Goal: Task Accomplishment & Management: Use online tool/utility

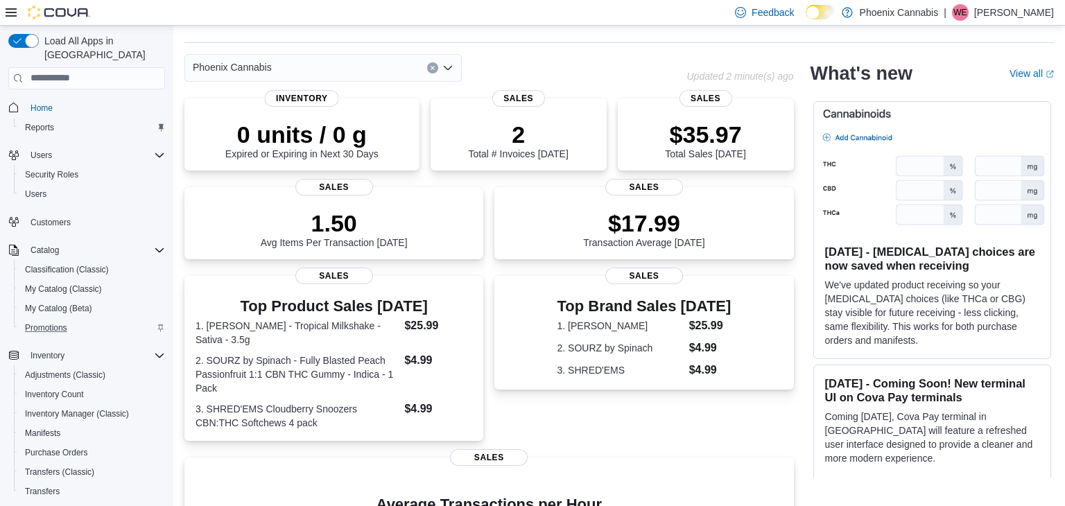
scroll to position [195, 0]
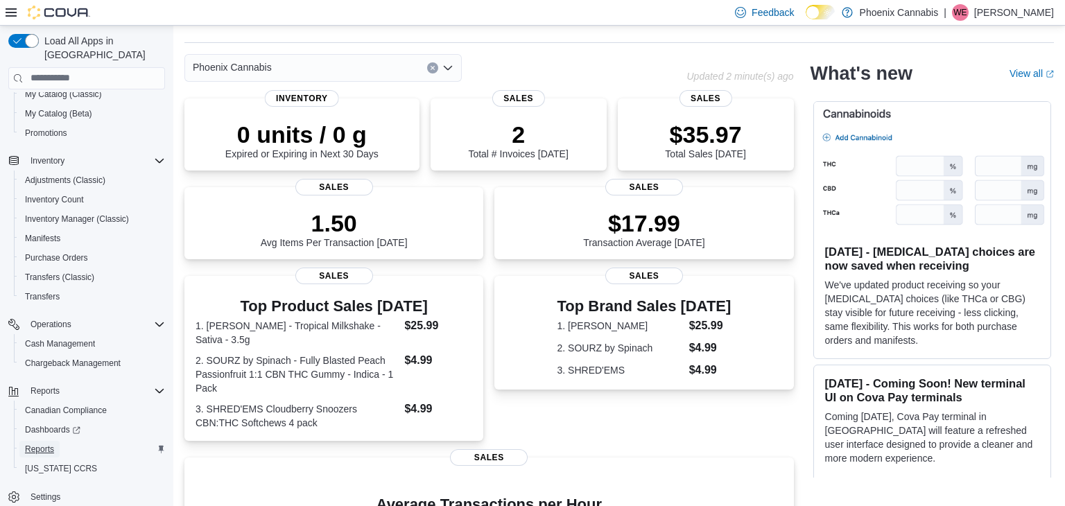
click at [26, 444] on span "Reports" at bounding box center [39, 449] width 29 height 11
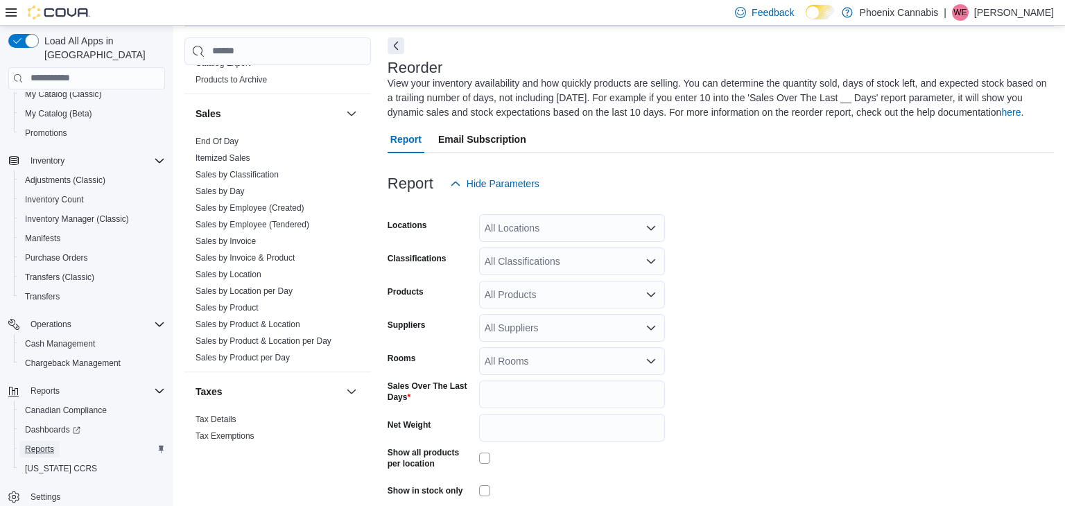
scroll to position [1117, 0]
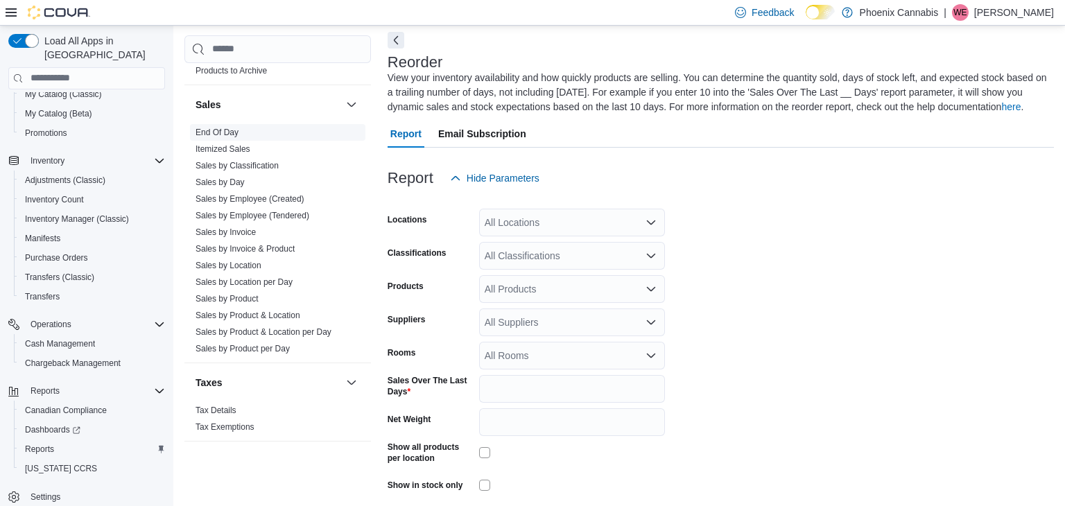
click at [225, 127] on link "End Of Day" at bounding box center [217, 132] width 43 height 10
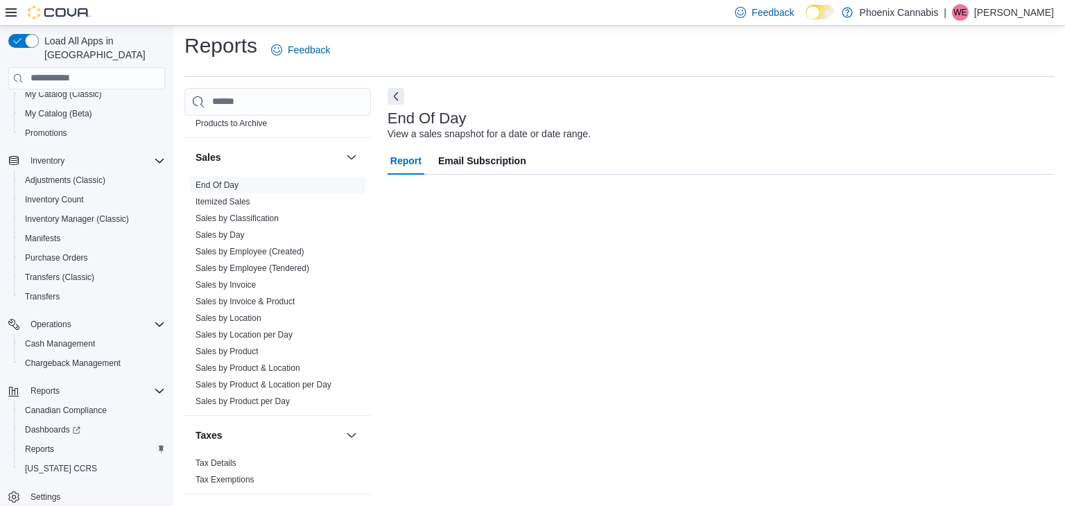
scroll to position [5, 0]
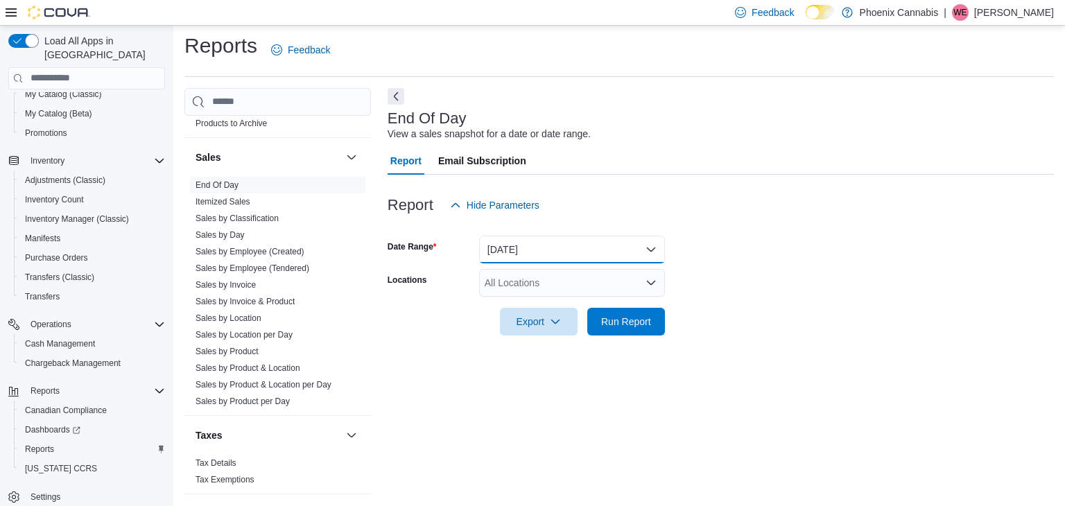
click at [534, 243] on button "[DATE]" at bounding box center [572, 250] width 186 height 28
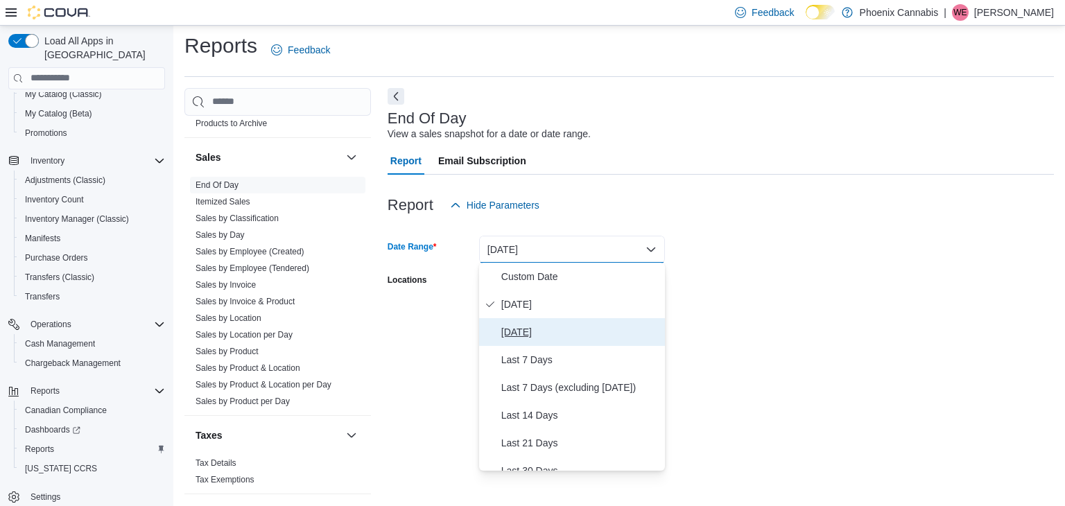
click at [510, 329] on span "[DATE]" at bounding box center [580, 332] width 158 height 17
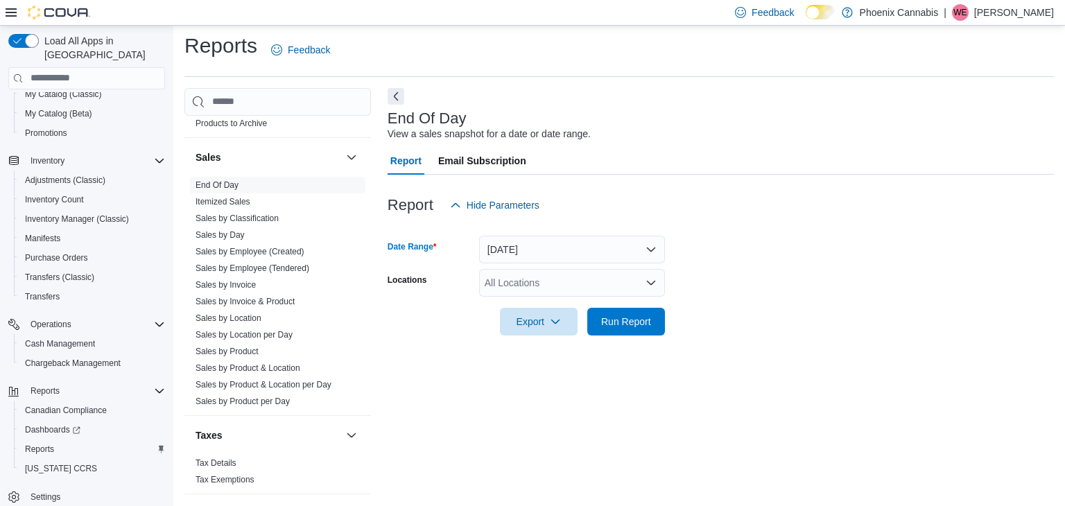
click at [388, 322] on div "Export Run Report" at bounding box center [526, 322] width 277 height 28
click at [611, 311] on span "Run Report" at bounding box center [626, 321] width 61 height 28
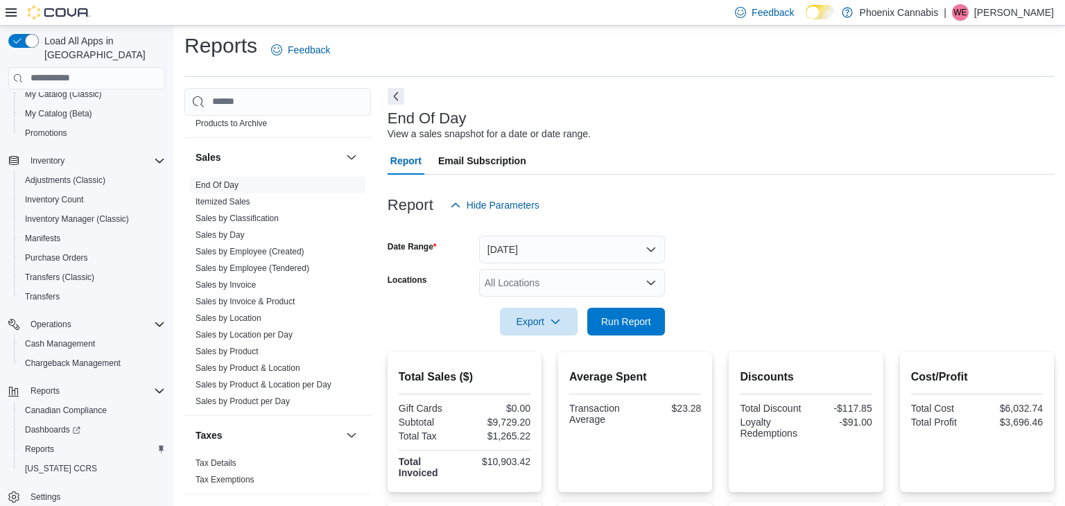
click at [548, 270] on div "All Locations" at bounding box center [572, 283] width 186 height 28
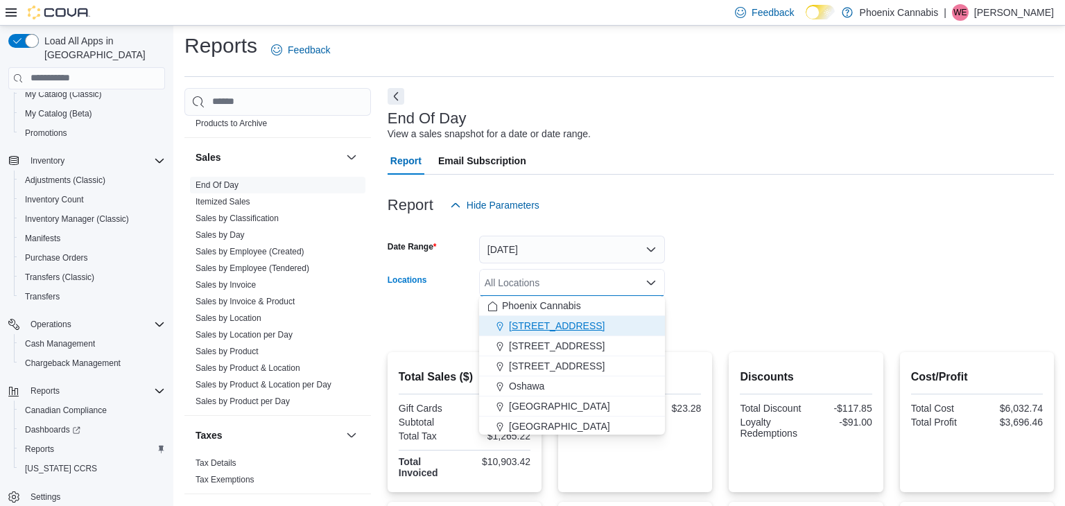
click at [529, 333] on button "[STREET_ADDRESS]" at bounding box center [572, 326] width 186 height 20
click at [739, 293] on form "Date Range [DATE] Locations [STREET_ADDRESS] Selected. [STREET_ADDRESS] Press B…" at bounding box center [721, 277] width 666 height 116
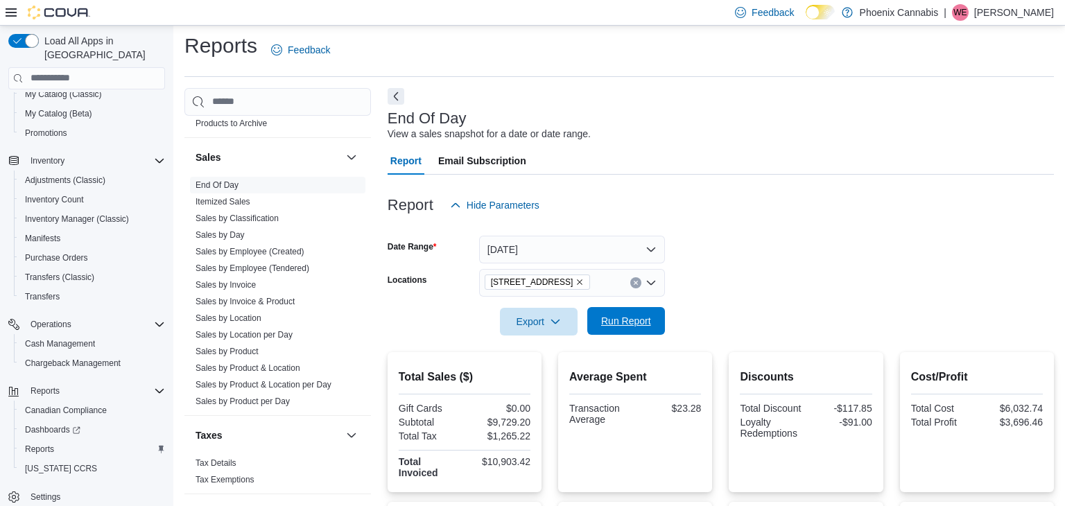
click at [625, 308] on div "Export Run Report" at bounding box center [526, 322] width 277 height 28
click at [629, 320] on span "Run Report" at bounding box center [626, 321] width 50 height 14
click at [575, 281] on icon "Remove 101 Church St from selection in this group" at bounding box center [579, 282] width 8 height 8
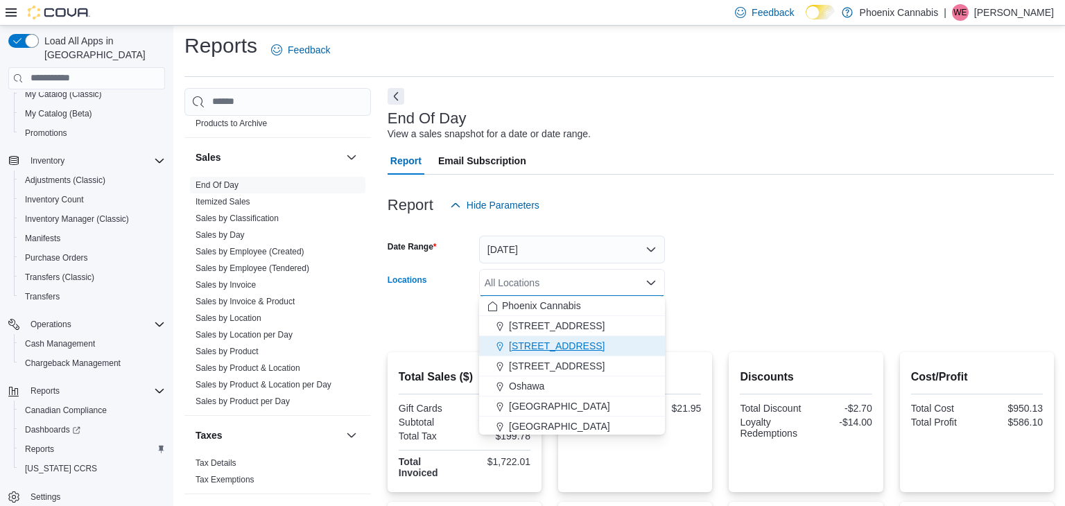
click at [538, 345] on span "[STREET_ADDRESS]" at bounding box center [557, 346] width 96 height 14
click at [794, 287] on form "Date Range [DATE] Locations [STREET_ADDRESS] Selected. [STREET_ADDRESS] Press B…" at bounding box center [721, 277] width 666 height 116
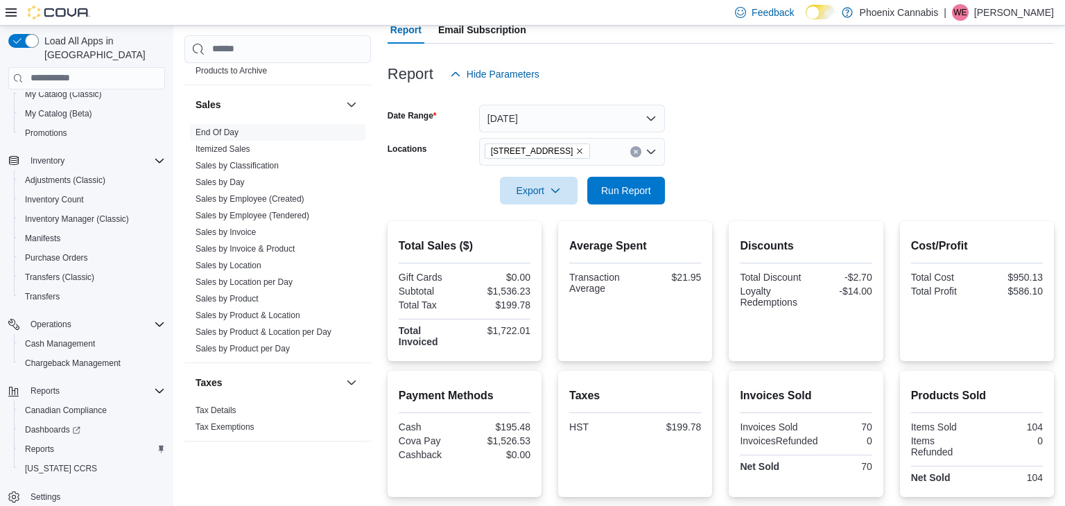
scroll to position [131, 0]
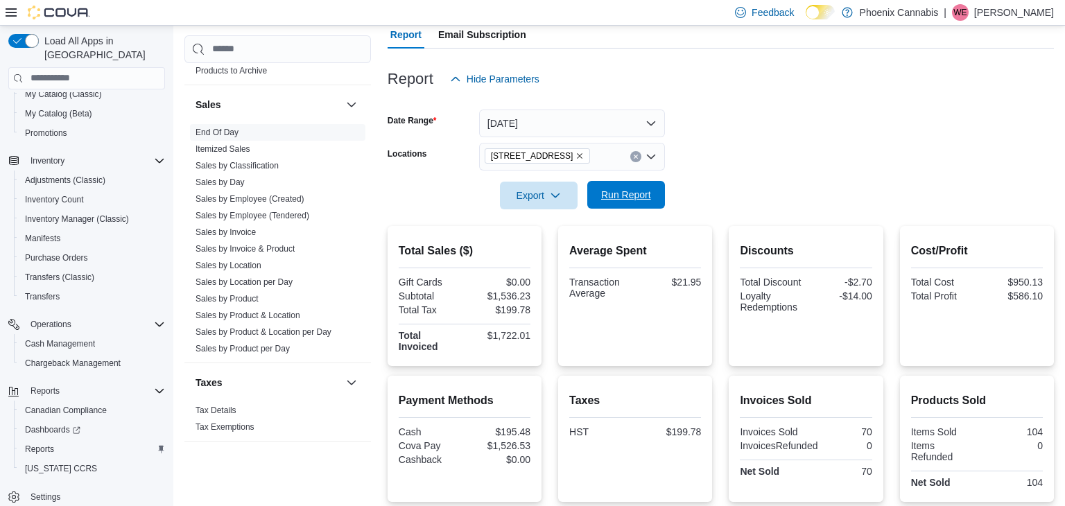
click at [640, 203] on span "Run Report" at bounding box center [626, 195] width 61 height 28
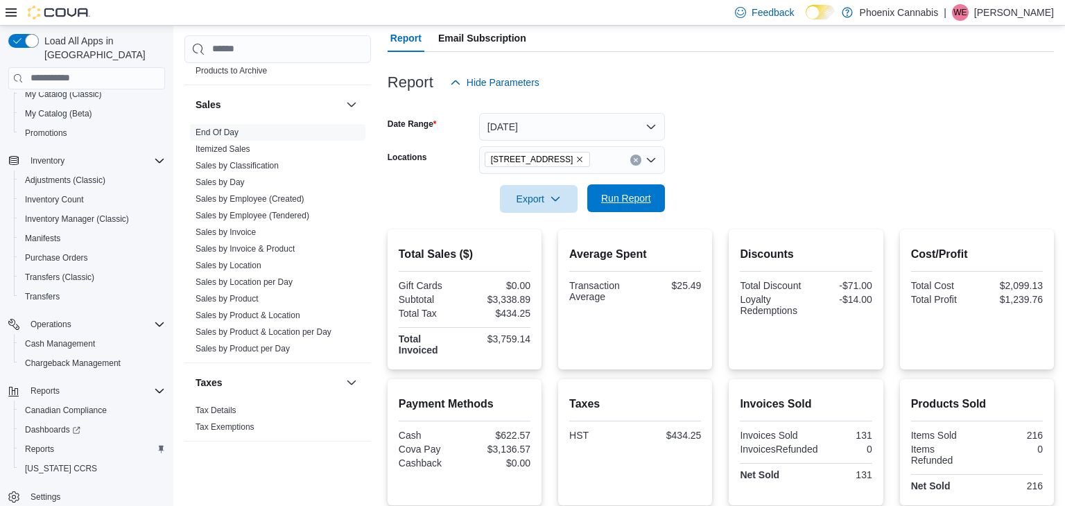
scroll to position [100, 0]
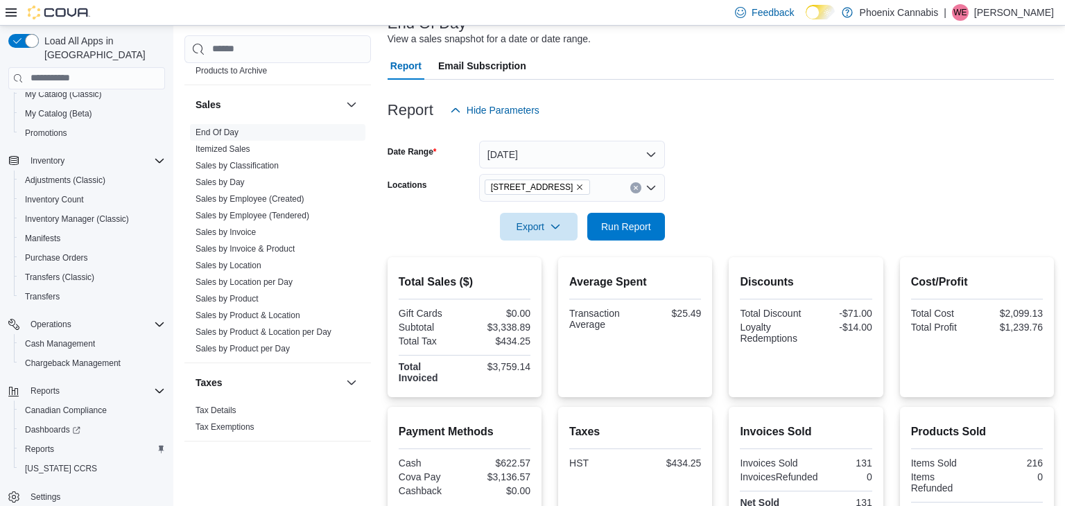
click at [575, 185] on icon "Remove 315 King St W from selection in this group" at bounding box center [579, 187] width 8 height 8
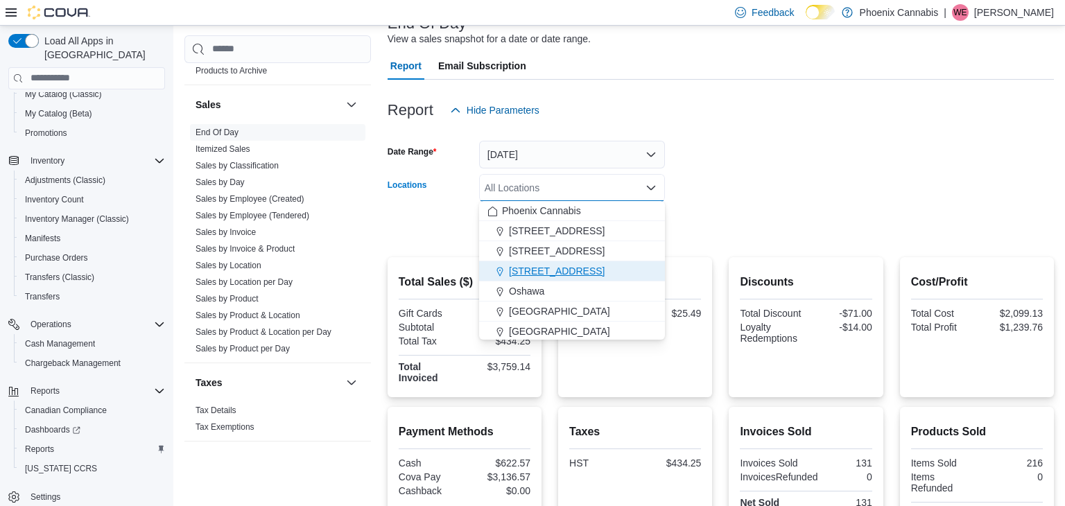
click at [544, 275] on span "[STREET_ADDRESS]" at bounding box center [557, 271] width 96 height 14
click at [724, 205] on div at bounding box center [721, 207] width 666 height 11
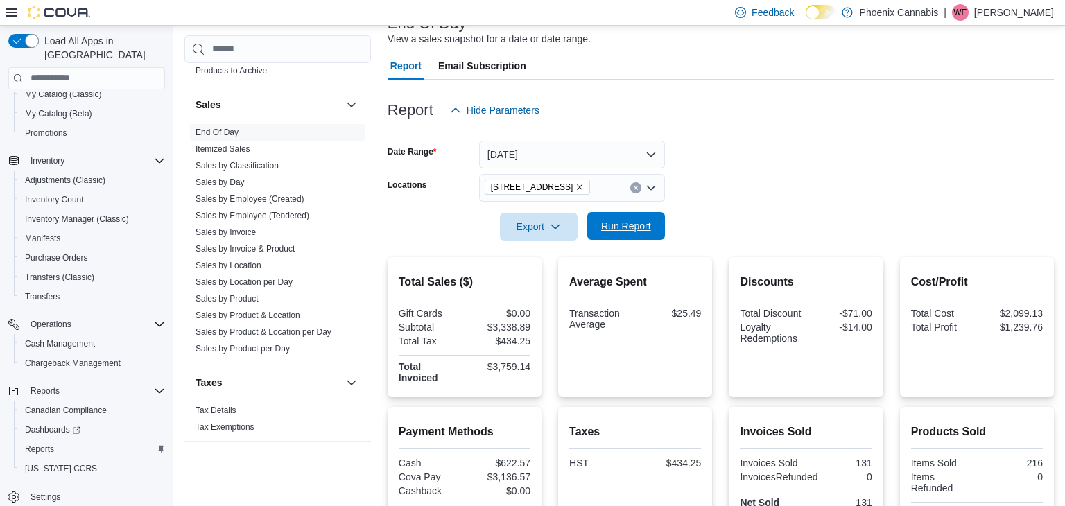
click at [633, 214] on span "Run Report" at bounding box center [626, 226] width 61 height 28
click at [575, 189] on icon "Remove 615 King St W from selection in this group" at bounding box center [579, 187] width 8 height 8
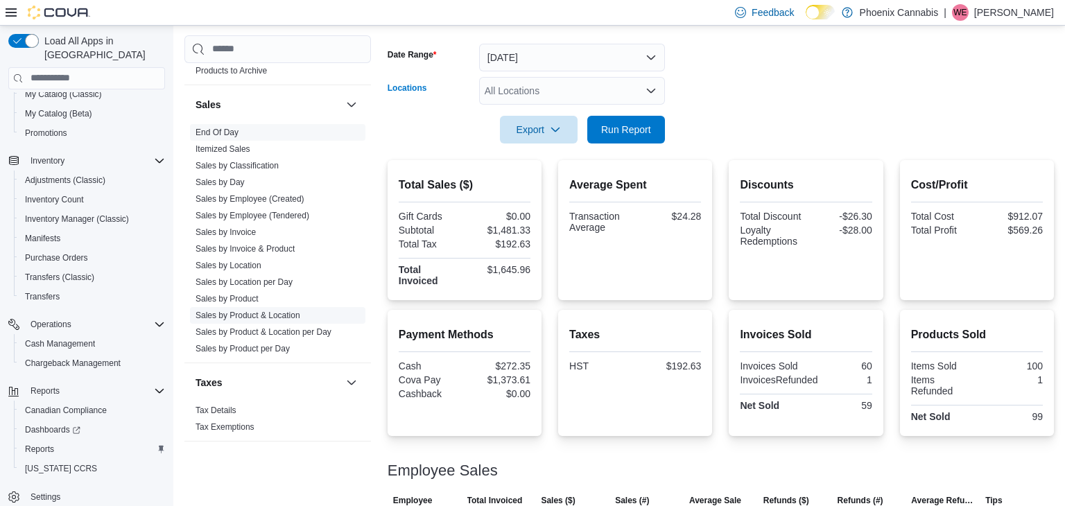
scroll to position [259, 0]
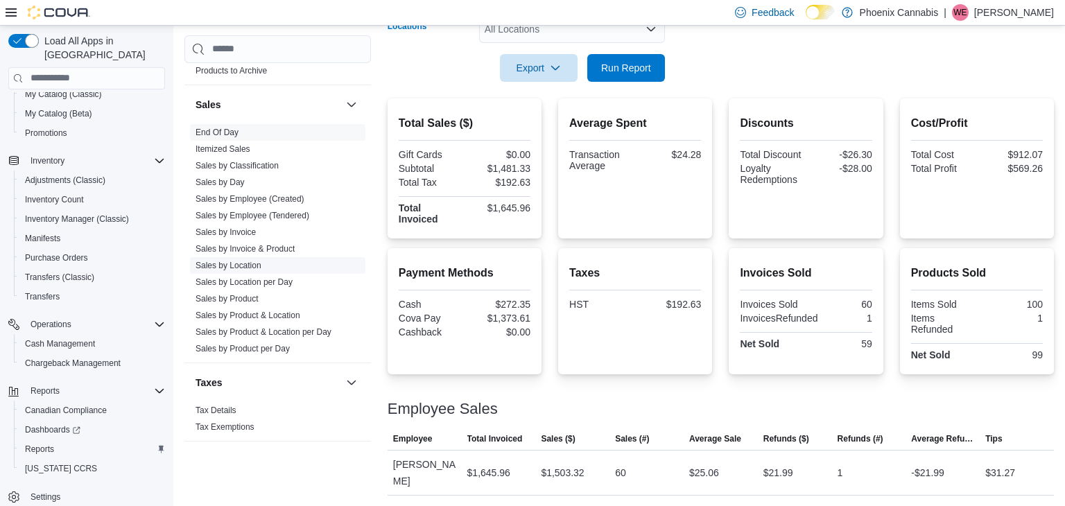
click at [236, 260] on link "Sales by Location" at bounding box center [229, 265] width 66 height 10
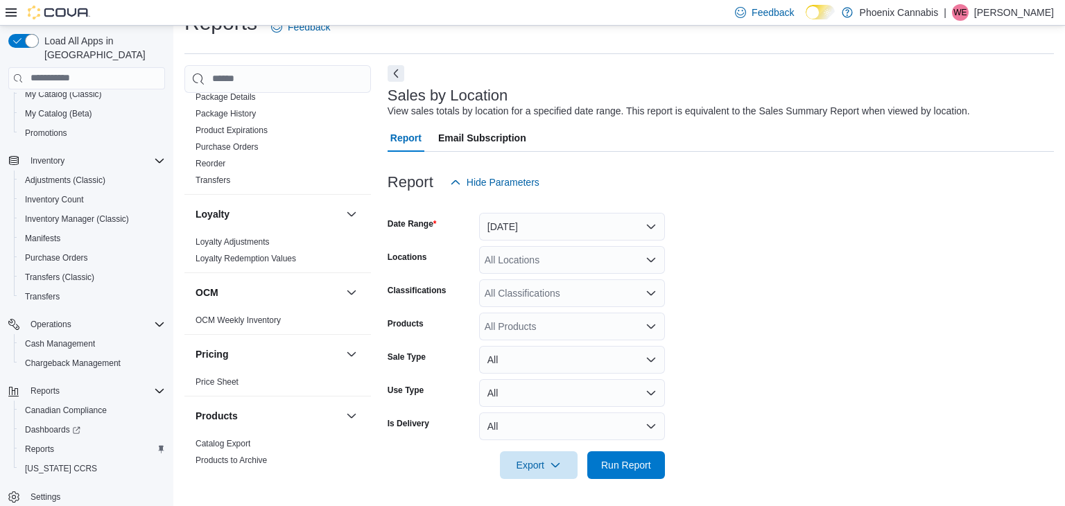
scroll to position [718, 0]
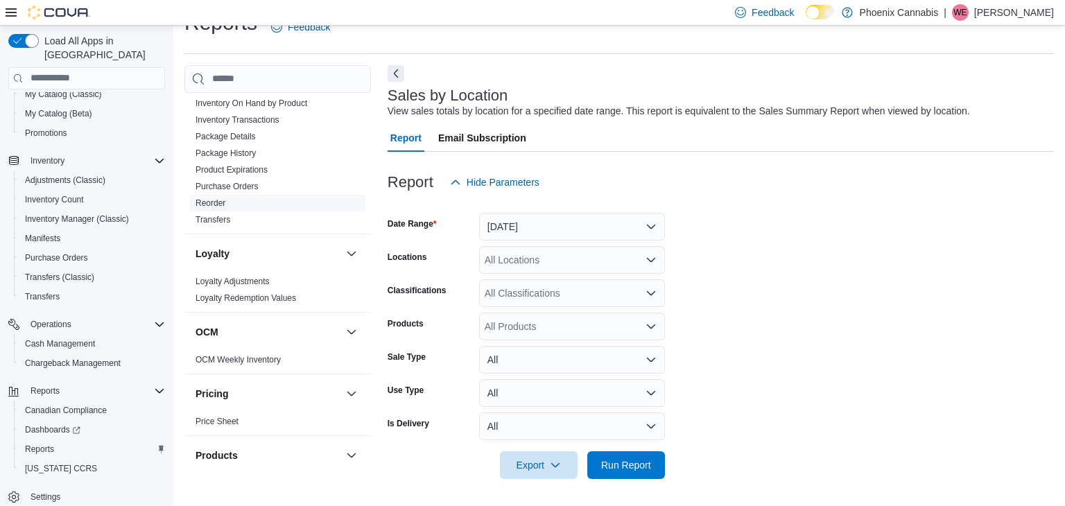
click at [211, 198] on link "Reorder" at bounding box center [211, 203] width 30 height 10
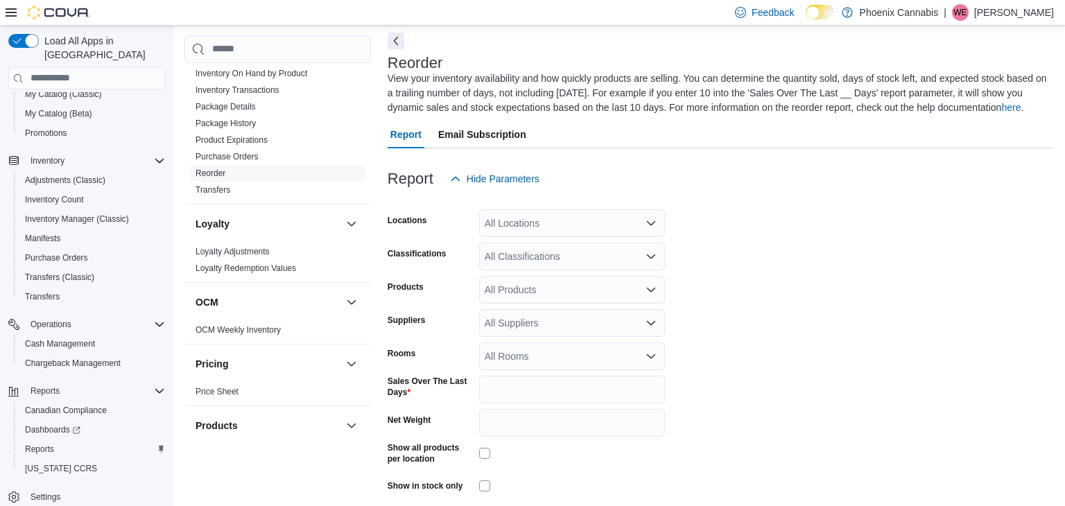
scroll to position [61, 0]
click at [536, 229] on div "All Locations" at bounding box center [572, 223] width 186 height 28
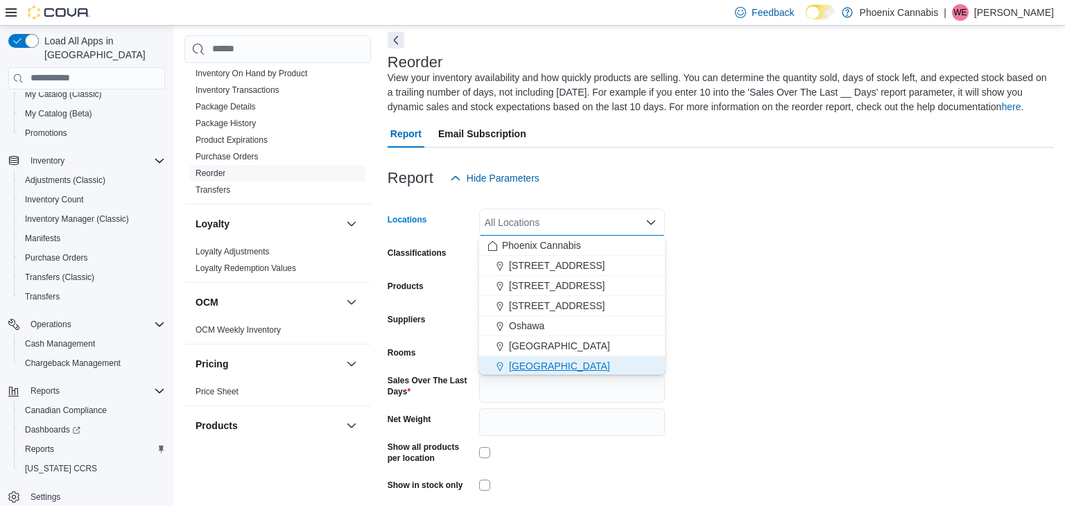
click at [519, 363] on span "[GEOGRAPHIC_DATA]" at bounding box center [559, 366] width 101 height 14
click at [815, 306] on form "Locations [GEOGRAPHIC_DATA] Combo box. Selected. [GEOGRAPHIC_DATA]. Press Backs…" at bounding box center [721, 363] width 666 height 343
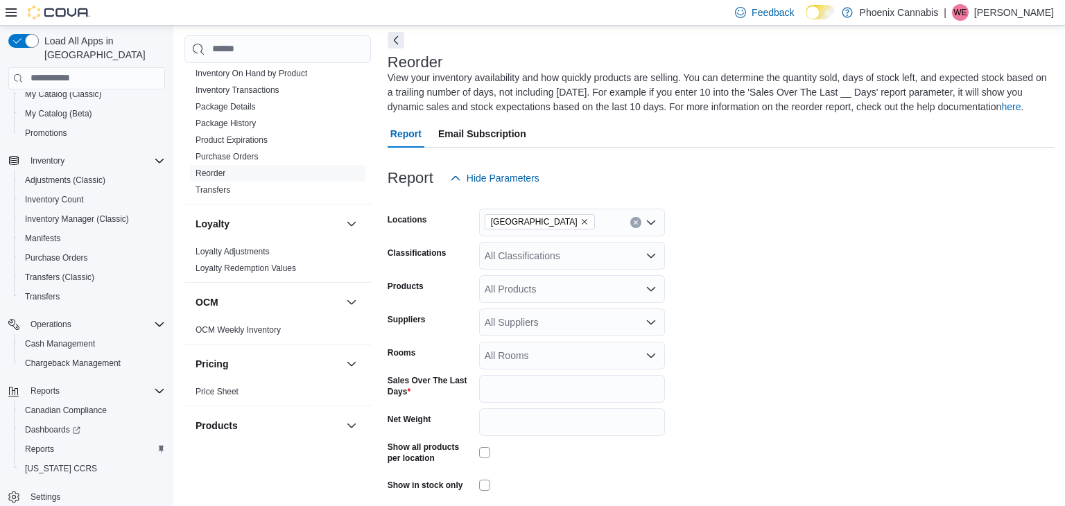
scroll to position [116, 0]
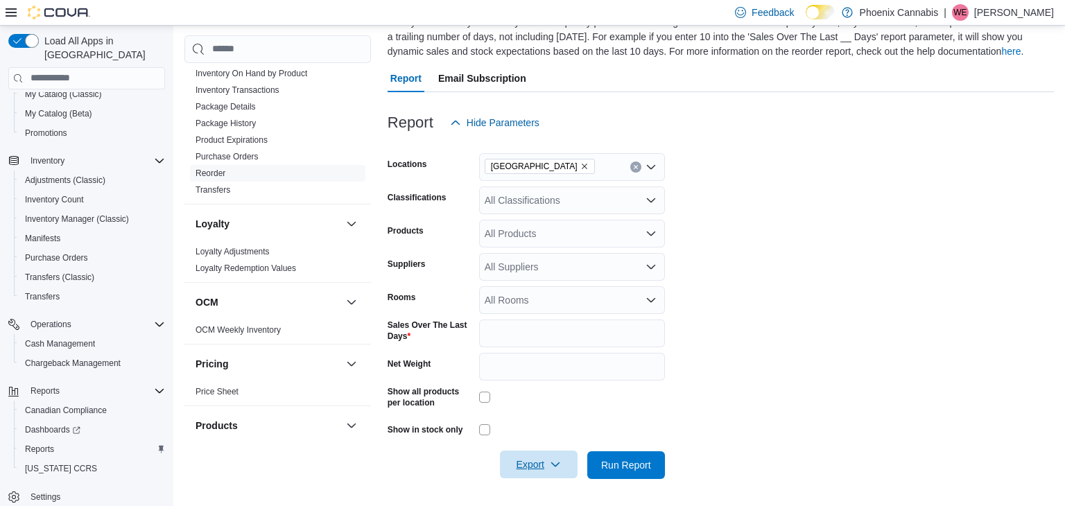
click at [522, 459] on span "Export" at bounding box center [538, 465] width 61 height 28
click at [539, 376] on span "Export to Excel" at bounding box center [541, 379] width 62 height 11
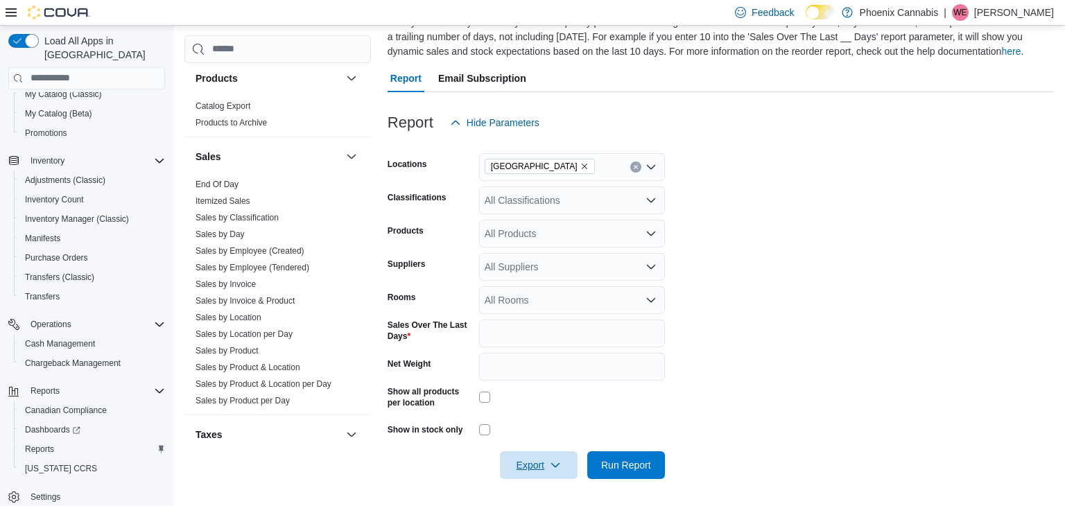
scroll to position [1117, 0]
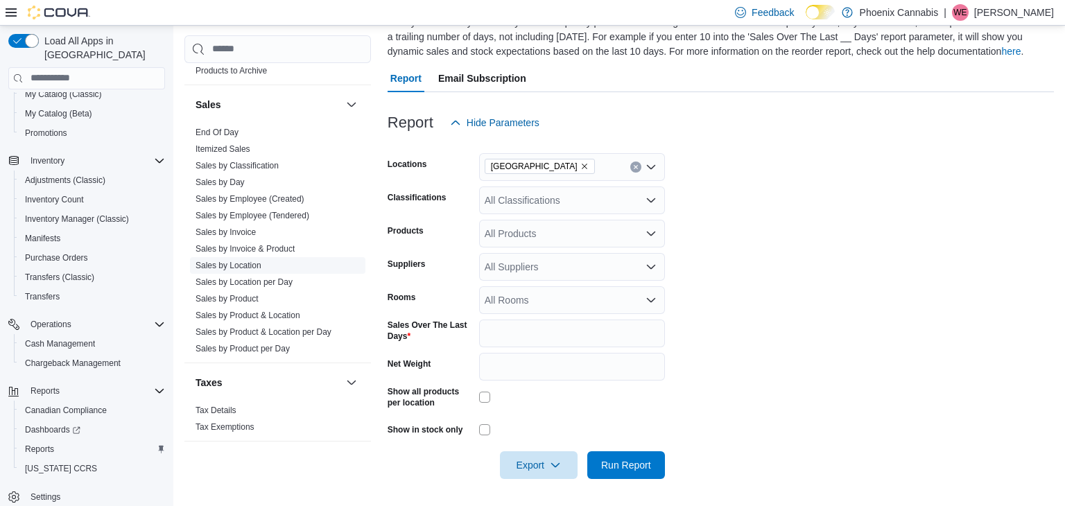
click at [238, 260] on link "Sales by Location" at bounding box center [229, 265] width 66 height 10
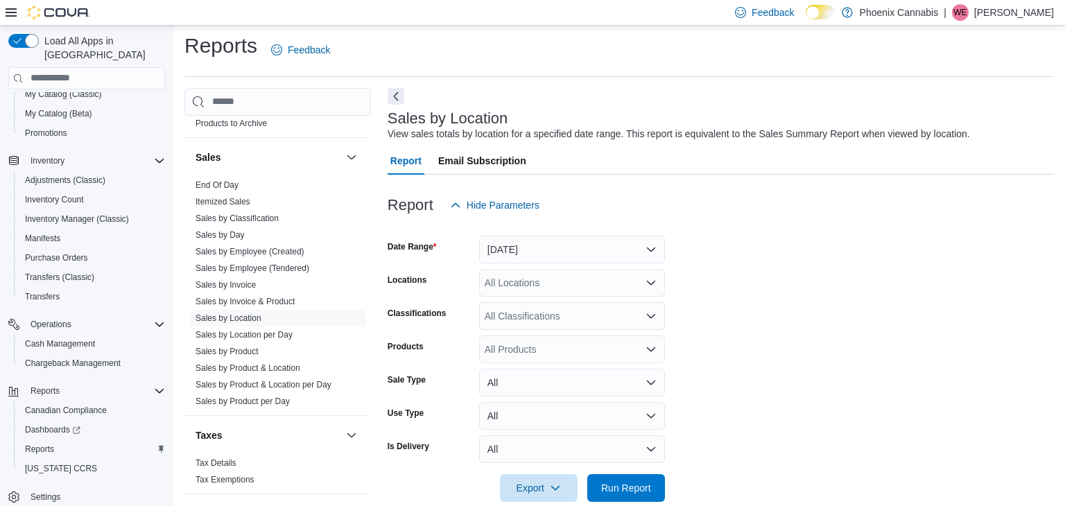
scroll to position [28, 0]
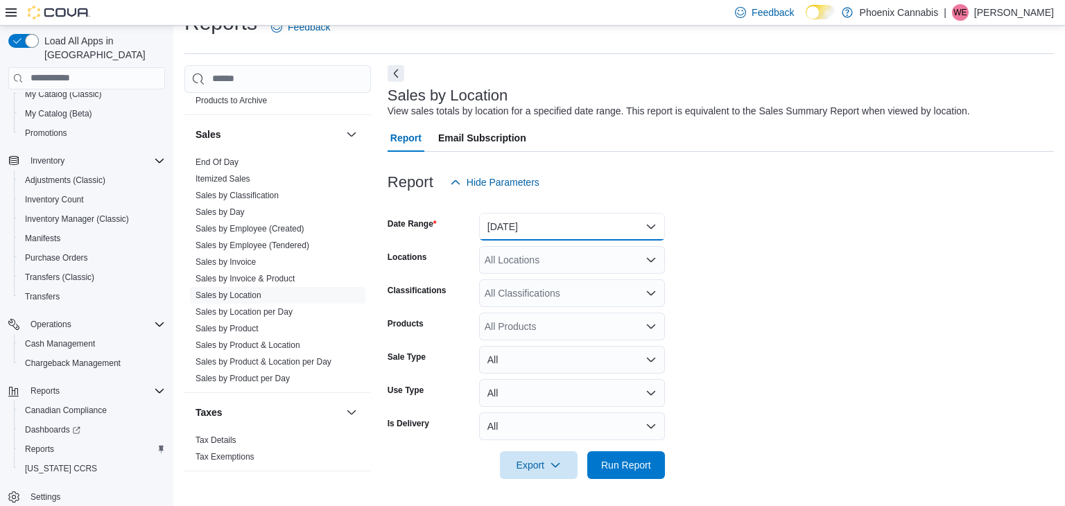
click at [547, 223] on button "[DATE]" at bounding box center [572, 227] width 186 height 28
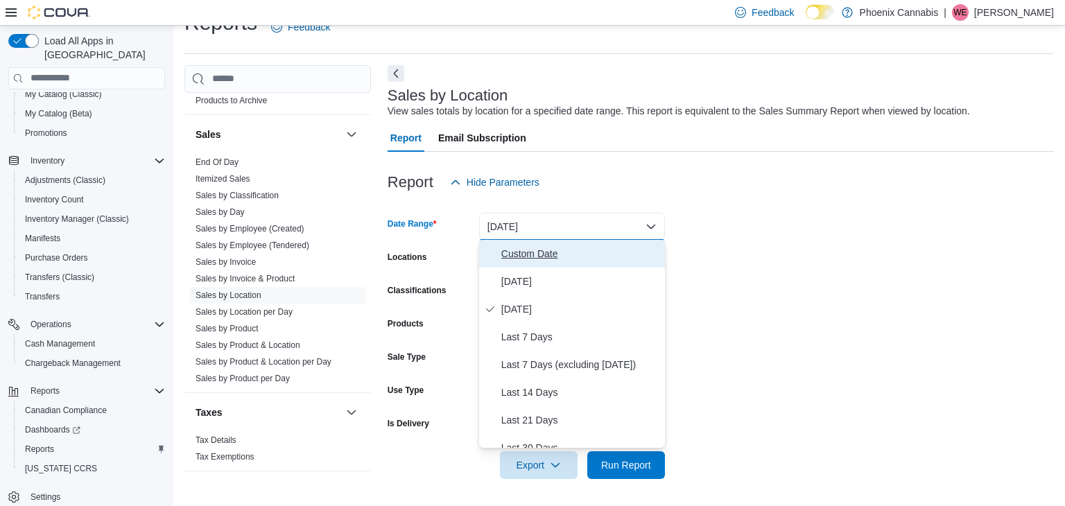
click at [516, 245] on span "Custom Date" at bounding box center [580, 253] width 158 height 17
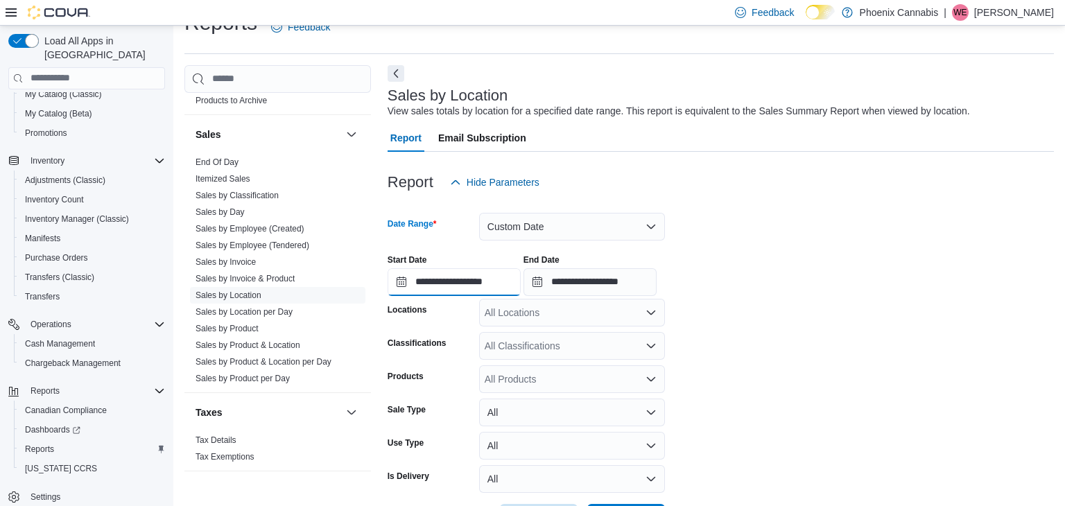
click at [489, 268] on input "**********" at bounding box center [454, 282] width 133 height 28
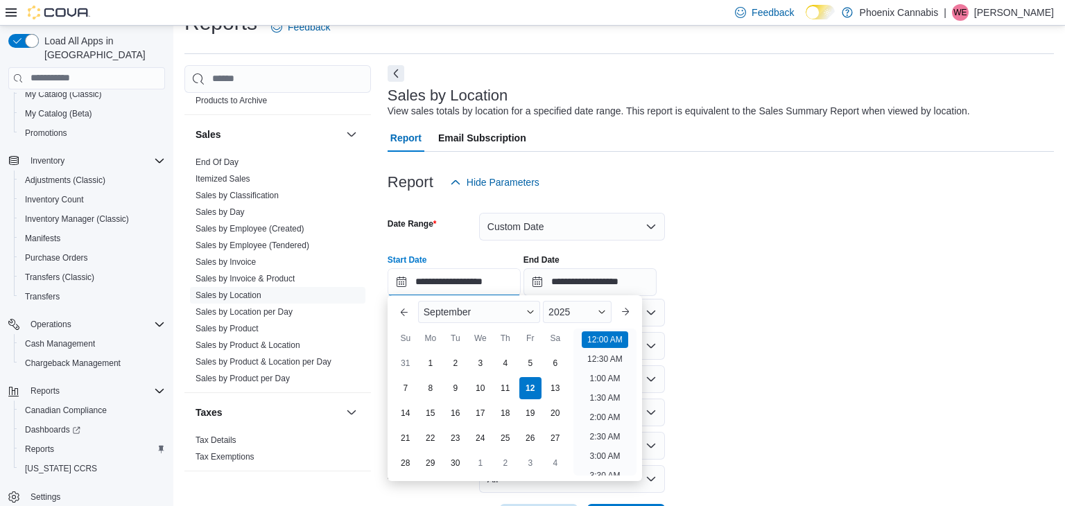
scroll to position [43, 0]
click at [427, 365] on div "1" at bounding box center [430, 364] width 24 height 24
type input "**********"
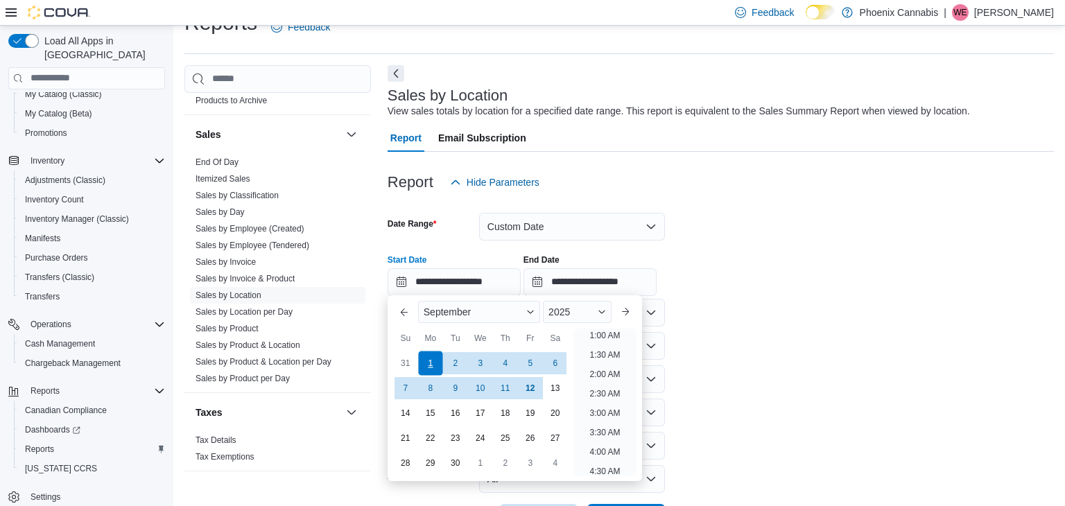
scroll to position [3, 0]
click at [657, 288] on input "**********" at bounding box center [589, 282] width 133 height 28
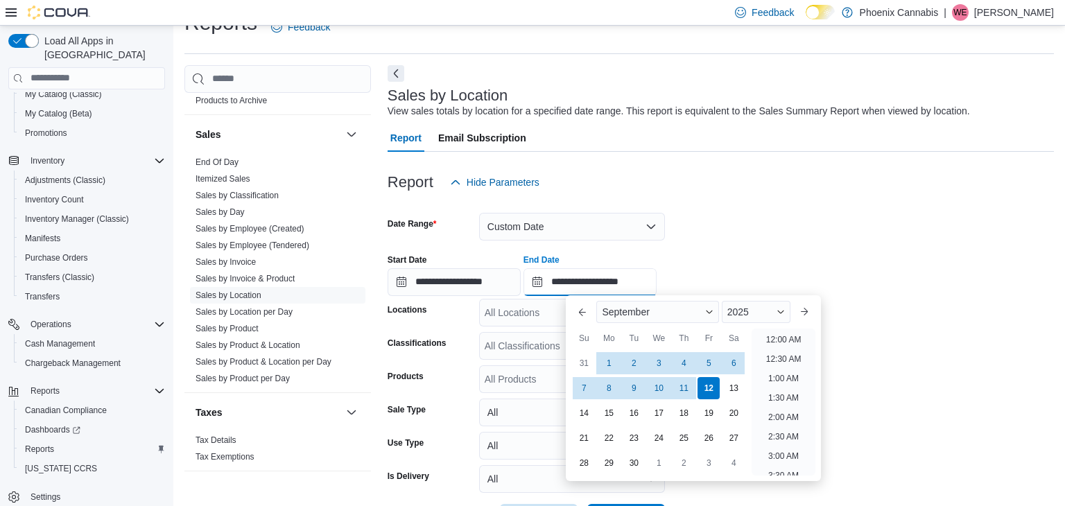
scroll to position [788, 0]
click at [587, 388] on div "7" at bounding box center [584, 388] width 24 height 24
type input "**********"
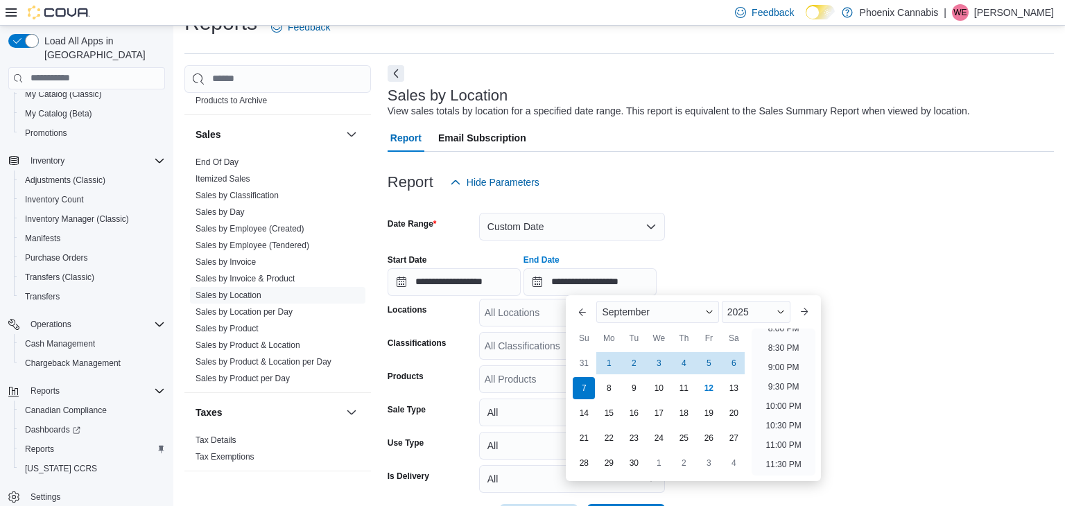
click at [832, 232] on form "**********" at bounding box center [721, 364] width 666 height 336
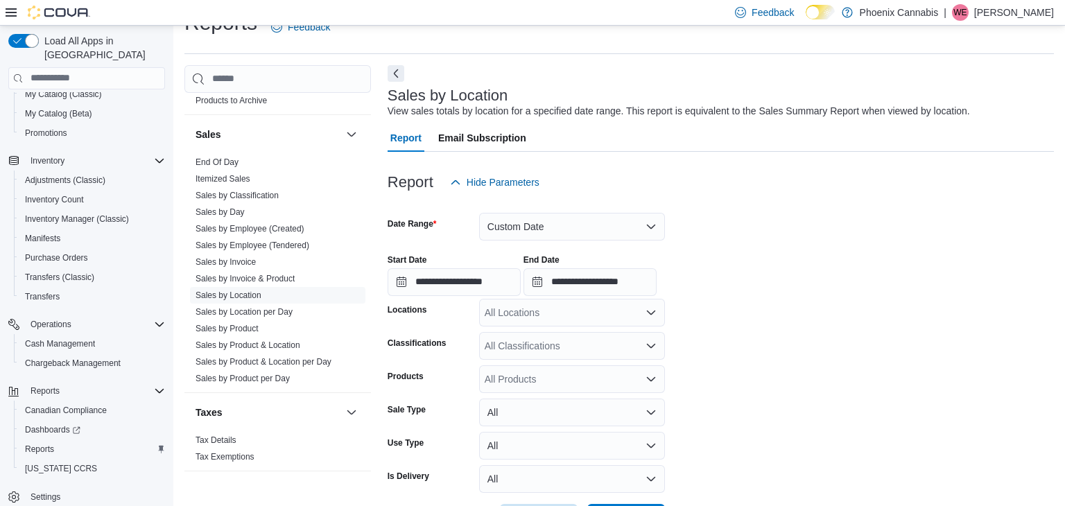
click at [596, 303] on div "All Locations" at bounding box center [572, 313] width 186 height 28
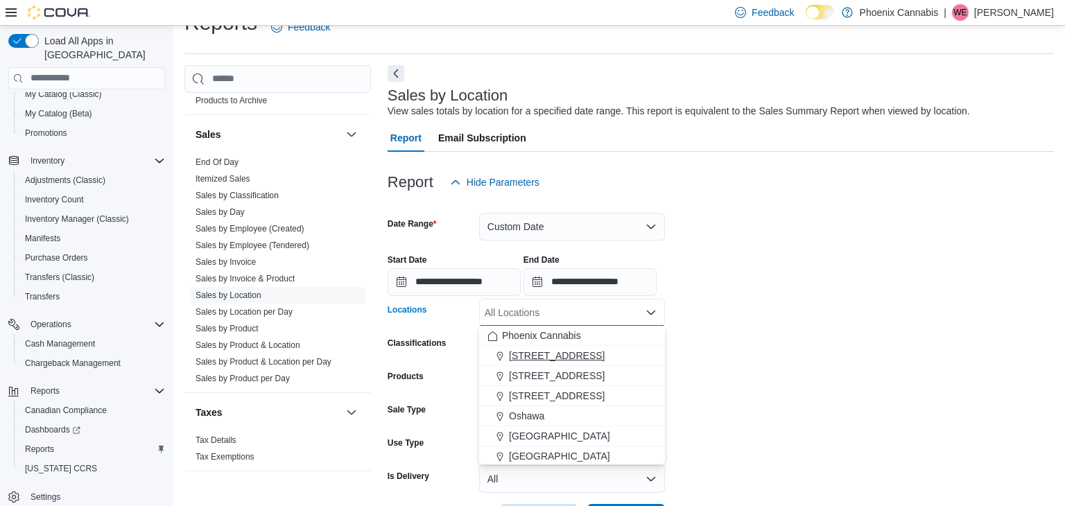
click at [540, 351] on span "[STREET_ADDRESS]" at bounding box center [557, 356] width 96 height 14
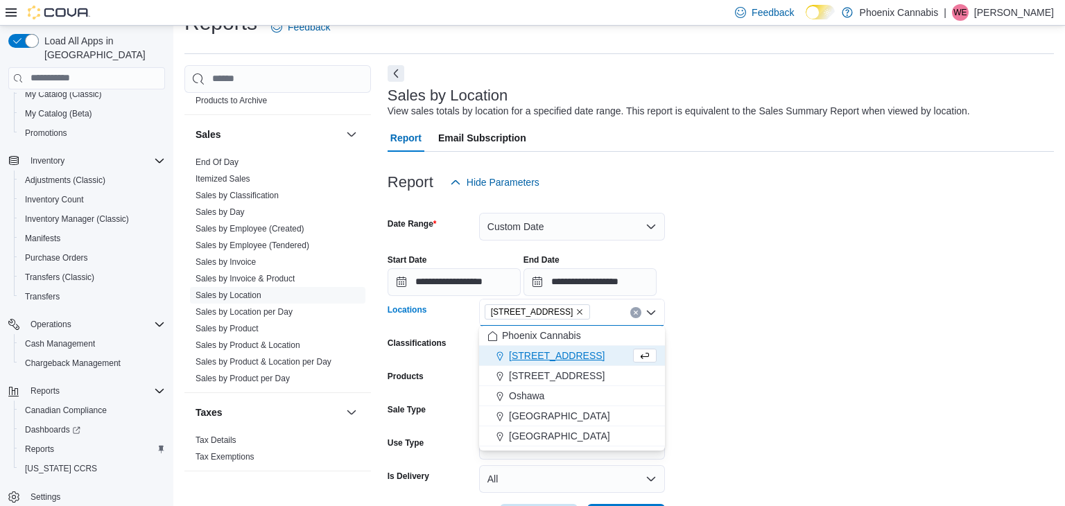
click at [534, 356] on span "[STREET_ADDRESS]" at bounding box center [557, 356] width 96 height 14
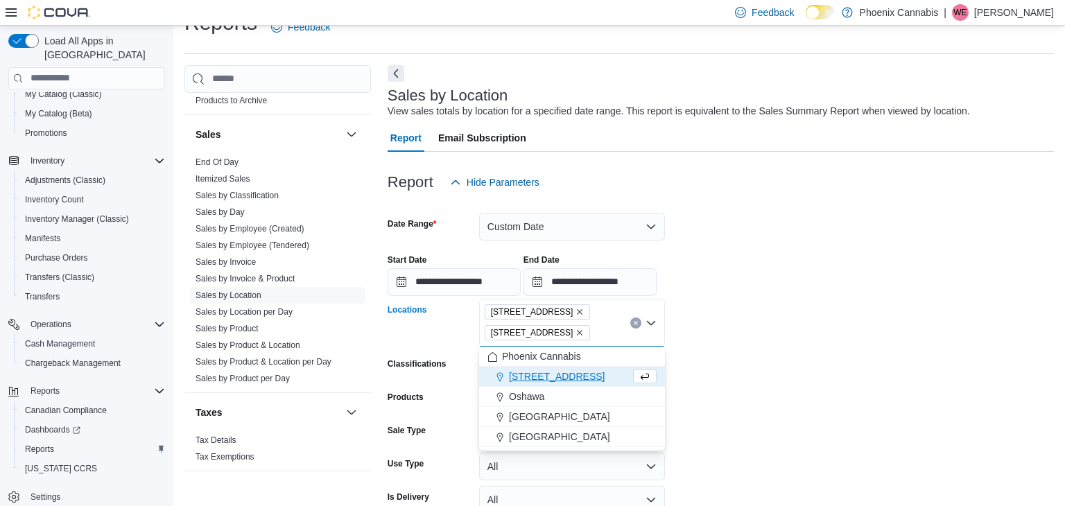
click at [575, 329] on icon "Remove 315 King St W from selection in this group" at bounding box center [579, 333] width 8 height 8
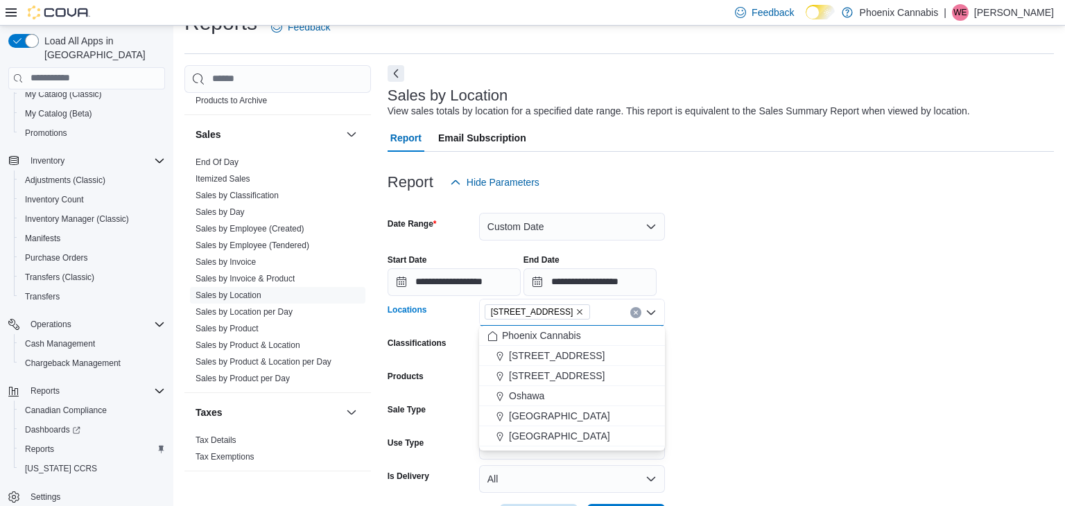
click at [575, 309] on icon "Remove 101 Church St from selection in this group" at bounding box center [579, 312] width 8 height 8
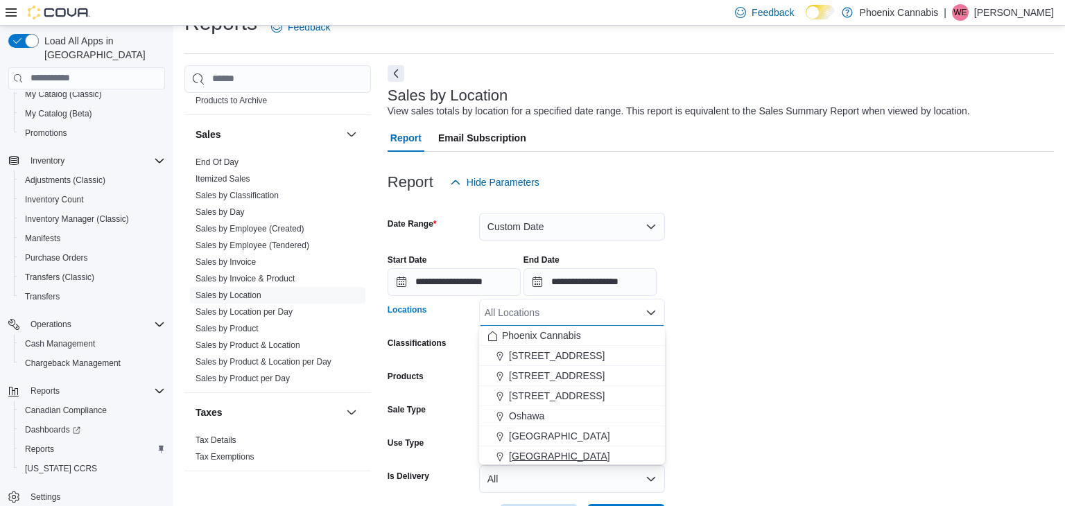
click at [535, 446] on button "[GEOGRAPHIC_DATA]" at bounding box center [572, 456] width 186 height 20
click at [535, 446] on button "[GEOGRAPHIC_DATA]" at bounding box center [572, 436] width 186 height 20
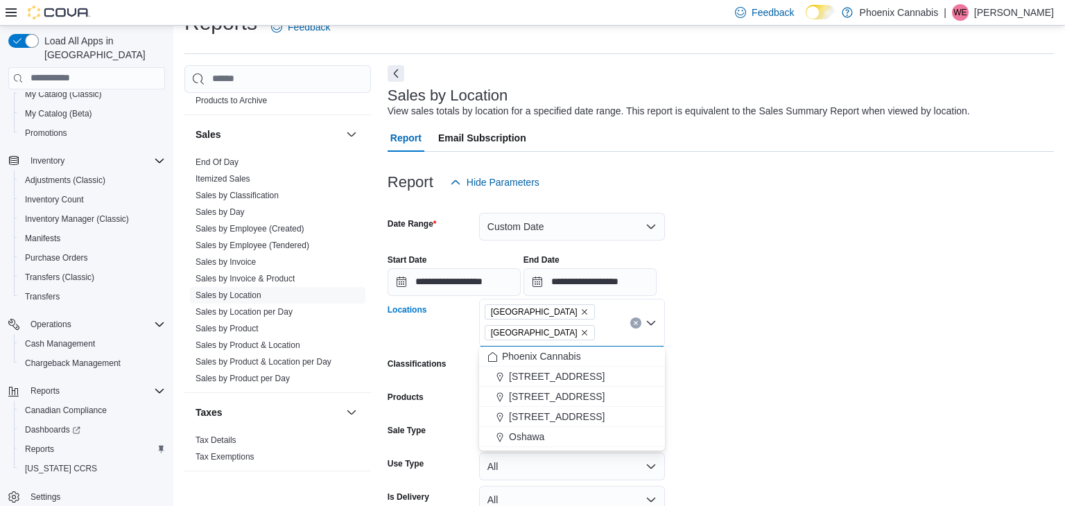
click at [715, 412] on form "**********" at bounding box center [721, 374] width 666 height 356
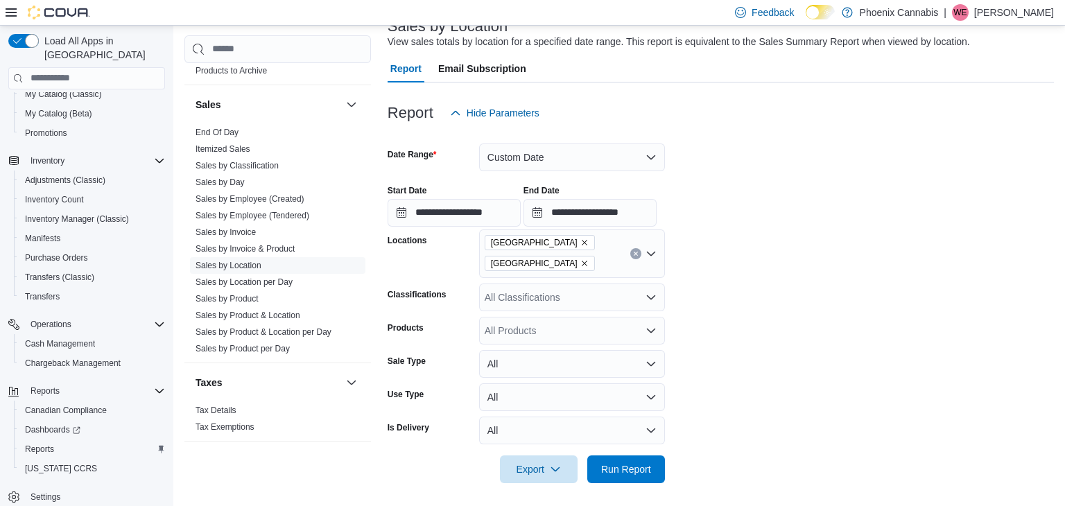
scroll to position [73, 0]
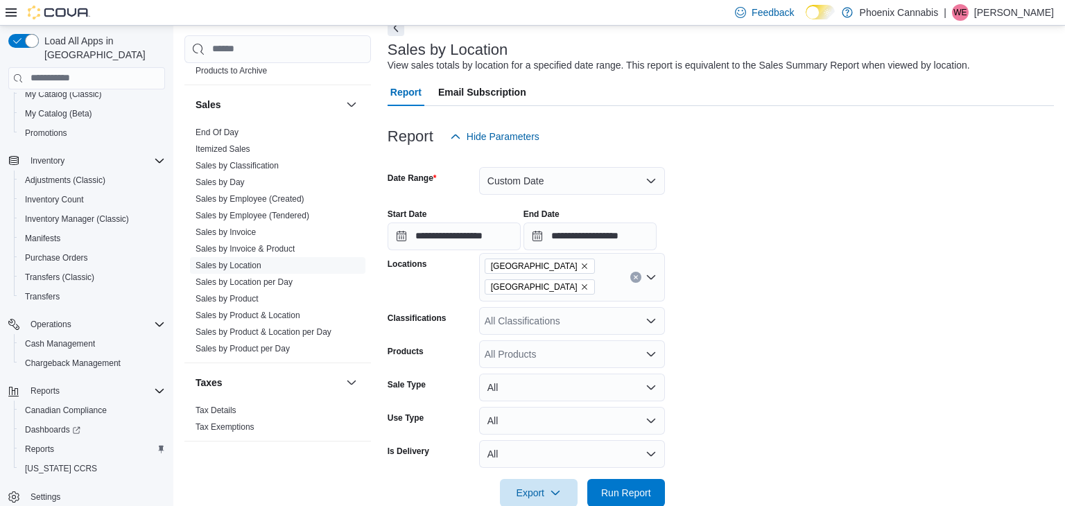
click at [562, 326] on div "All Classifications" at bounding box center [572, 321] width 186 height 28
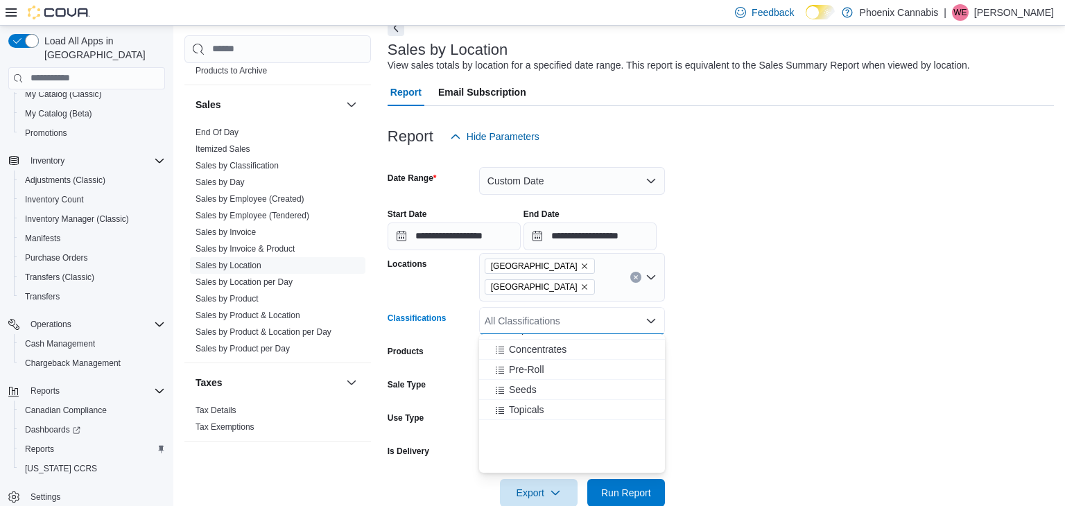
scroll to position [0, 0]
click at [539, 369] on div "Flower" at bounding box center [571, 364] width 169 height 14
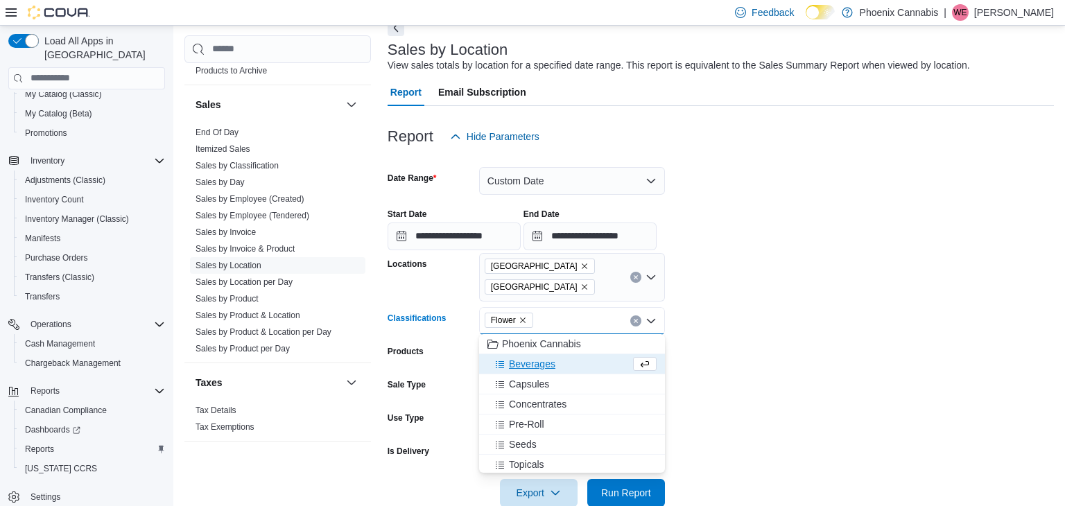
click at [539, 369] on span "Beverages" at bounding box center [532, 364] width 46 height 14
click at [536, 374] on button "Concentrates" at bounding box center [572, 384] width 186 height 20
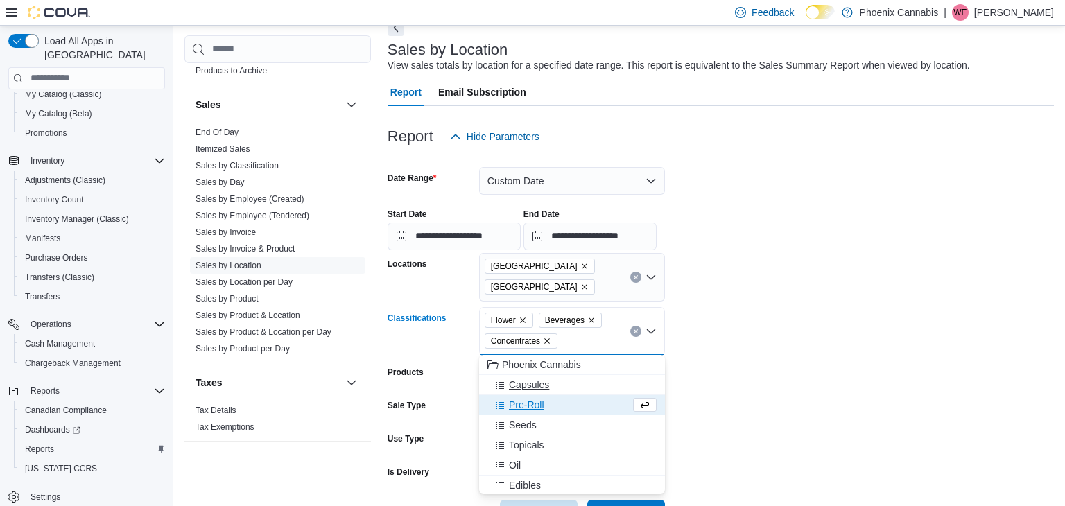
click at [530, 386] on span "Capsules" at bounding box center [529, 385] width 40 height 14
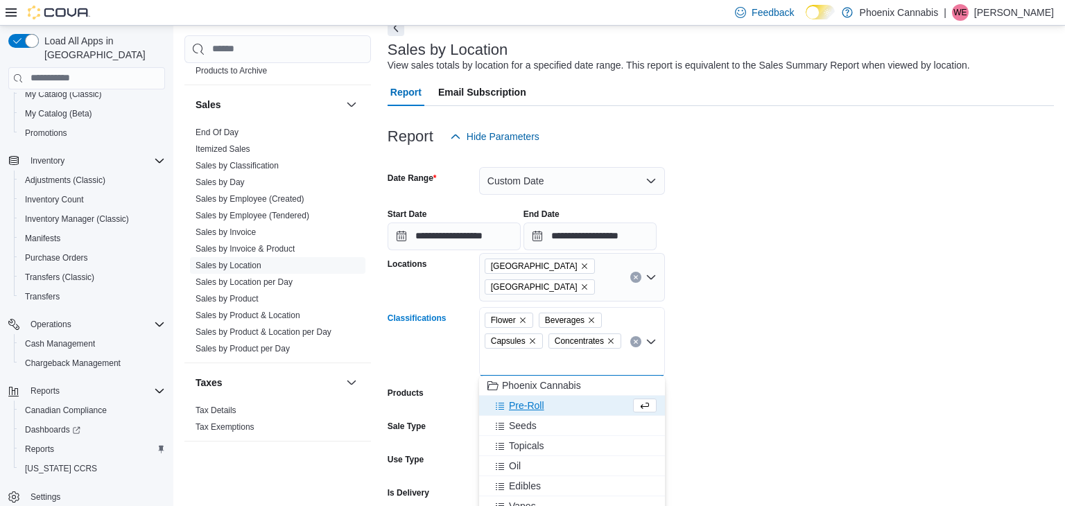
click at [531, 396] on button "Pre-Roll" at bounding box center [572, 406] width 186 height 20
click at [521, 419] on span "Topicals" at bounding box center [526, 426] width 35 height 14
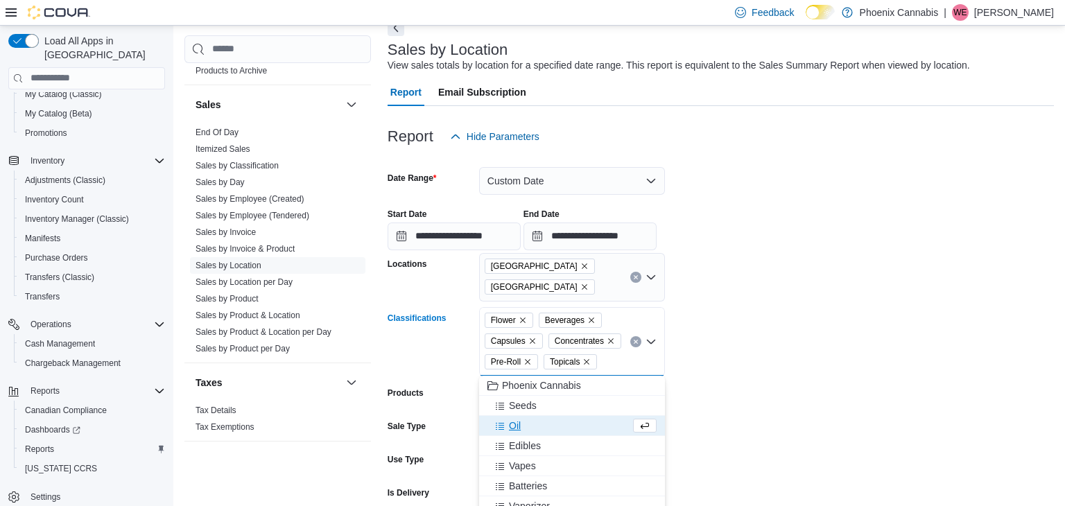
click at [524, 429] on div "Oil" at bounding box center [558, 426] width 143 height 14
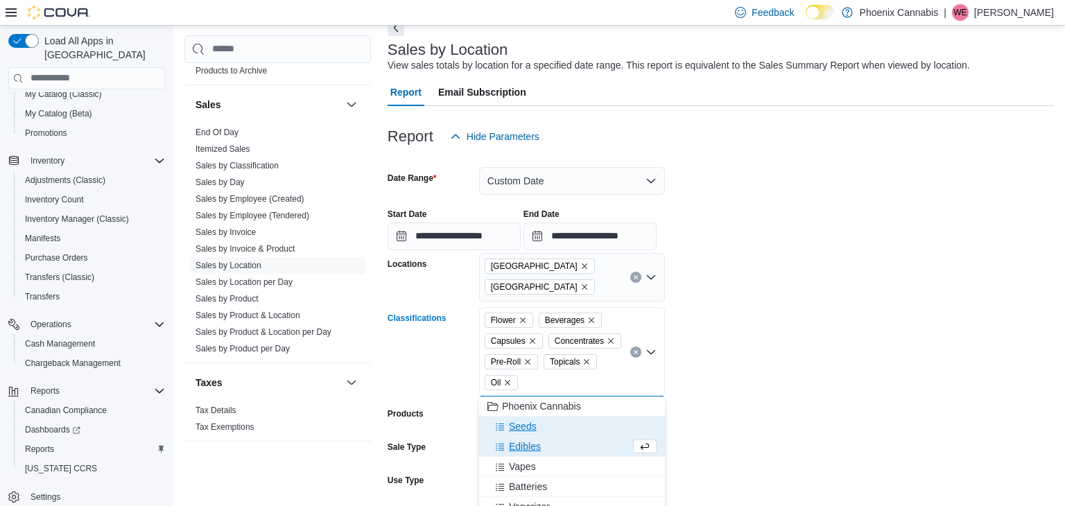
click at [531, 429] on span "Seeds" at bounding box center [523, 426] width 28 height 14
click at [532, 433] on button "Edibles" at bounding box center [572, 427] width 186 height 20
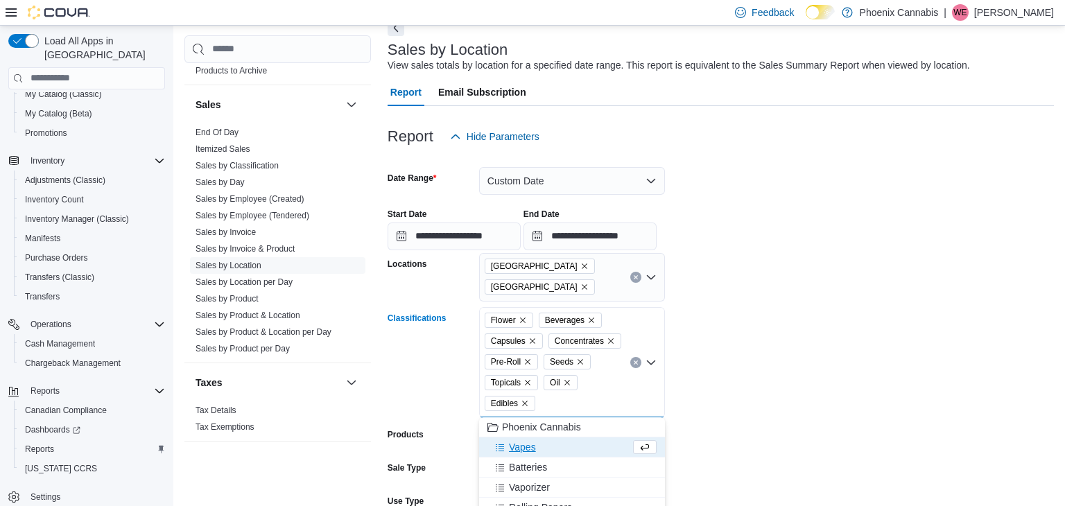
click at [528, 445] on span "Vapes" at bounding box center [522, 447] width 27 height 14
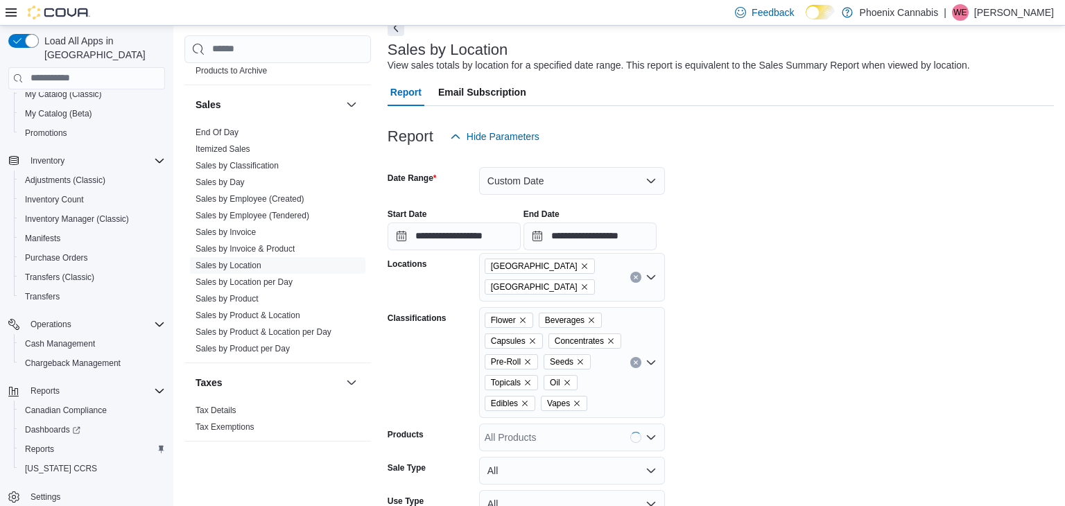
click at [768, 413] on form "**********" at bounding box center [721, 370] width 666 height 440
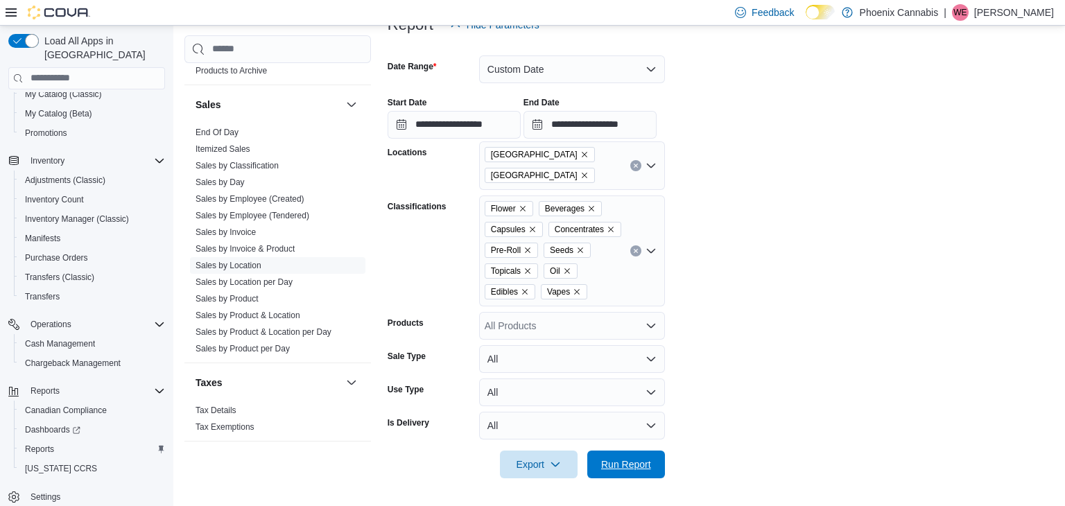
click at [614, 472] on span "Run Report" at bounding box center [626, 465] width 61 height 28
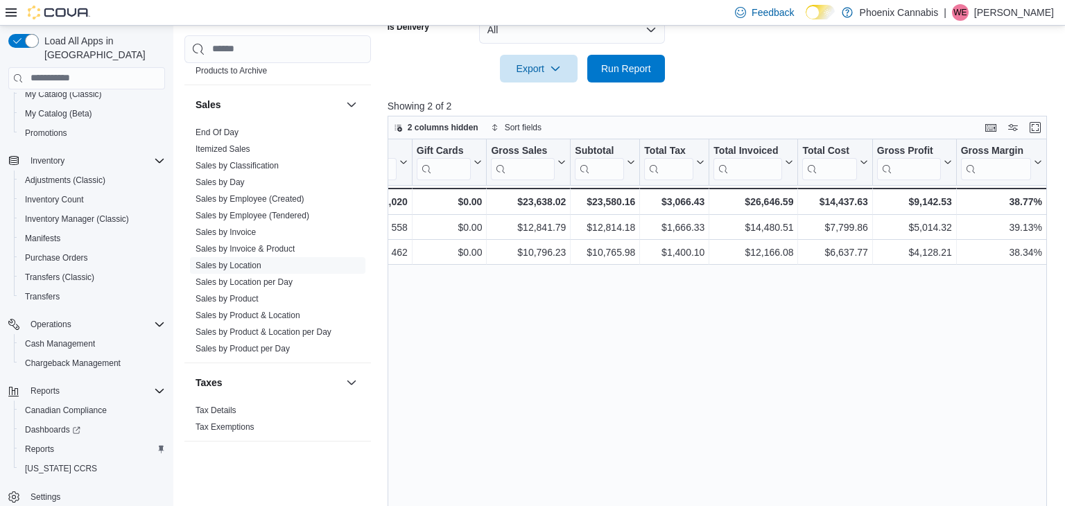
scroll to position [0, 369]
